Goal: Information Seeking & Learning: Learn about a topic

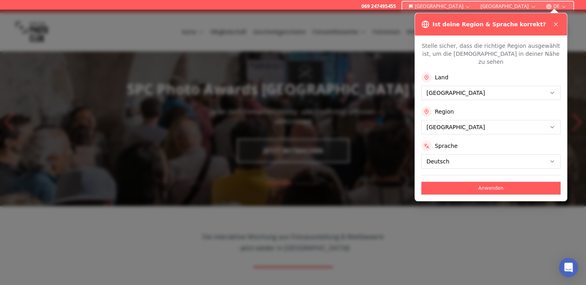
click at [492, 182] on button "Anwenden" at bounding box center [491, 188] width 139 height 13
click at [492, 181] on div "Anwenden" at bounding box center [491, 185] width 139 height 20
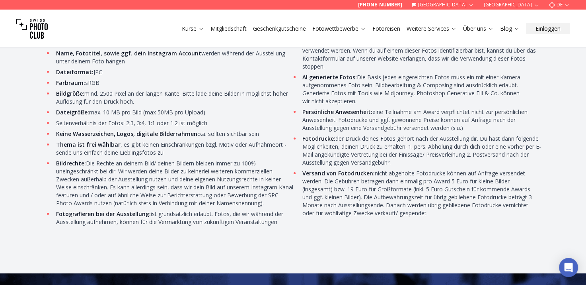
scroll to position [2464, 0]
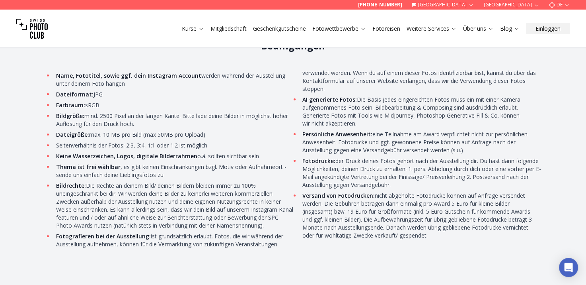
click at [473, 27] on link "Über uns" at bounding box center [478, 29] width 31 height 8
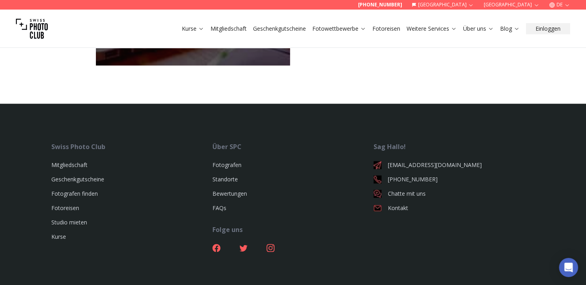
scroll to position [718, 0]
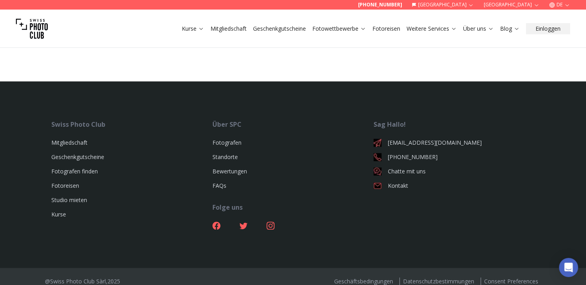
click at [574, 255] on footer "Swiss Photo Club Mitgliedschaft Geschenkgutscheine Fotografen finden Fotoreisen…" at bounding box center [293, 187] width 586 height 213
drag, startPoint x: 574, startPoint y: 255, endPoint x: 541, endPoint y: 255, distance: 32.2
click at [541, 255] on div "Swiss Photo Club Mitgliedschaft Geschenkgutscheine Fotografen finden Fotoreisen…" at bounding box center [294, 193] width 510 height 148
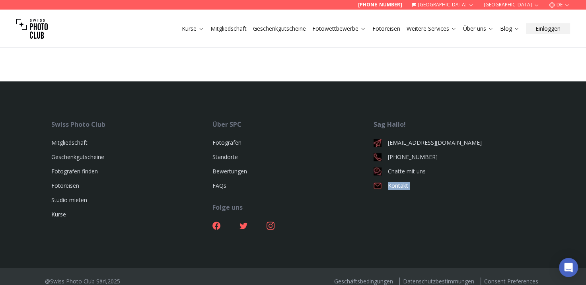
click at [524, 216] on nav "Sag Hallo! [EMAIL_ADDRESS][DOMAIN_NAME] [PHONE_NUMBER] Chatte mit uns Kontakt" at bounding box center [454, 177] width 161 height 116
